Goal: Use online tool/utility: Use online tool/utility

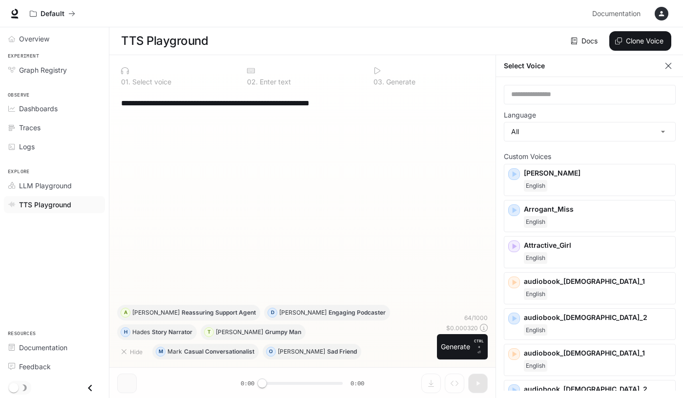
scroll to position [390, 0]
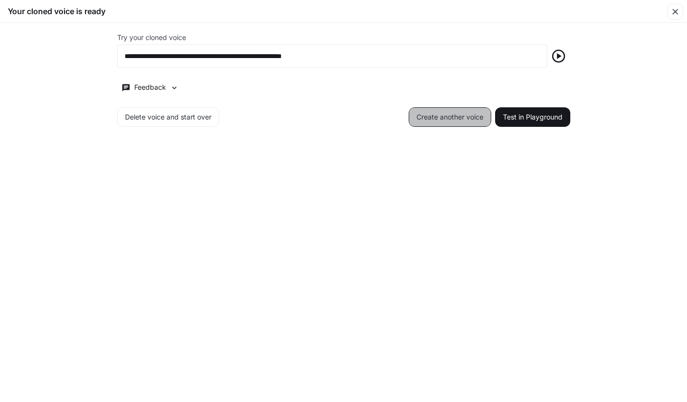
click at [426, 119] on button "Create another voice" at bounding box center [449, 117] width 82 height 20
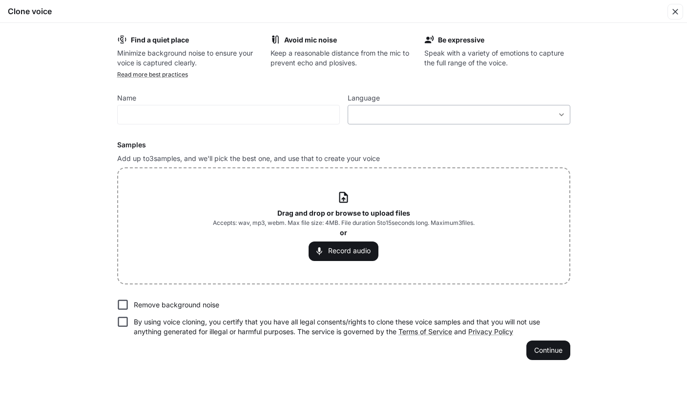
click at [556, 114] on body "**********" at bounding box center [343, 201] width 687 height 403
